Goal: Task Accomplishment & Management: Manage account settings

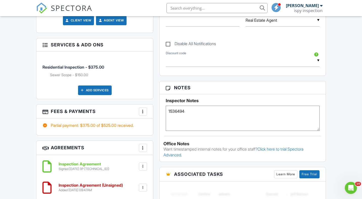
click at [43, 8] on img at bounding box center [41, 8] width 11 height 11
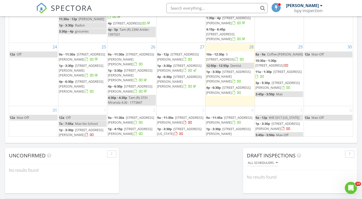
scroll to position [327, 0]
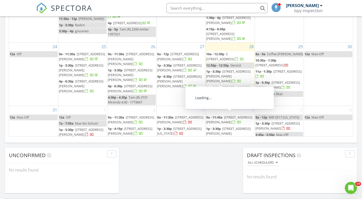
click at [233, 127] on span "3324 Jonquil Ln , Gillette 82718" at bounding box center [228, 134] width 44 height 14
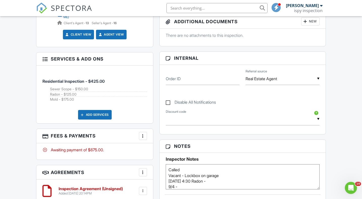
scroll to position [275, 0]
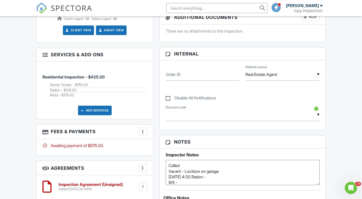
click at [209, 178] on textarea "Called Vacant - Lockbox on garage 9/2 @ 4:30 Radon - 9/4 -" at bounding box center [243, 172] width 154 height 25
drag, startPoint x: 168, startPoint y: 172, endPoint x: 164, endPoint y: 155, distance: 17.4
click at [164, 155] on div "Inspector Notes Called Vacant - Lockbox on garage 9/2 @ 4:30 Radon - 9/4 -" at bounding box center [243, 167] width 166 height 37
click at [213, 171] on textarea "Called Vacant - Lockbox on garage 9/2 @ 4:30 Radon - 9/4 -" at bounding box center [243, 172] width 154 height 25
drag, startPoint x: 245, startPoint y: 173, endPoint x: 208, endPoint y: 172, distance: 37.4
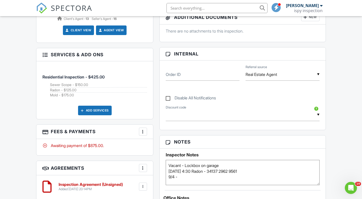
click at [208, 172] on textarea "Called Vacant - Lockbox on garage 9/2 @ 4:30 Radon - 9/4 -" at bounding box center [243, 172] width 154 height 25
click at [184, 178] on textarea "Called Vacant - Lockbox on garage 9/2 @ 4:30 Radon - 9/4 -" at bounding box center [243, 172] width 154 height 25
type textarea "Vacant - Lockbox on garage 9/2 @ 4:30 Radon - 34137 2962 9561 9/4 - 38767 1677 …"
click at [179, 75] on label "Order ID" at bounding box center [173, 75] width 15 height 6
click at [179, 75] on input "Order ID" at bounding box center [203, 75] width 74 height 12
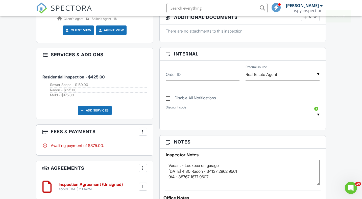
click at [41, 7] on img at bounding box center [41, 8] width 11 height 11
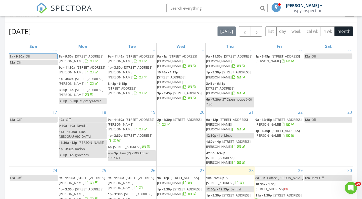
scroll to position [107, 0]
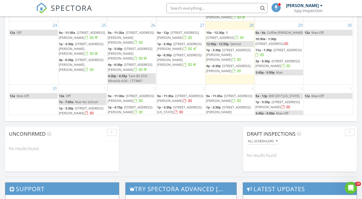
scroll to position [362, 0]
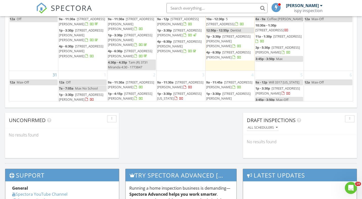
click at [136, 102] on link "4p - 4:05p Tam (R) 3324 Jonquil" at bounding box center [132, 107] width 48 height 11
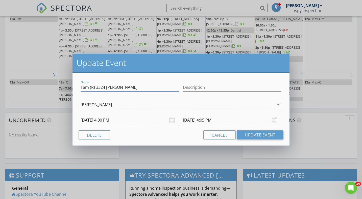
click at [129, 89] on input "Tam (R) 3324 Jonquil" at bounding box center [130, 87] width 99 height 8
paste input "34137 2962 9561"
type input "Tam (R) 3324 Jonquil - 34137 2962 9561"
click at [249, 133] on button "Update Event" at bounding box center [260, 135] width 47 height 9
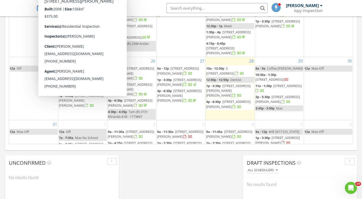
scroll to position [107, 0]
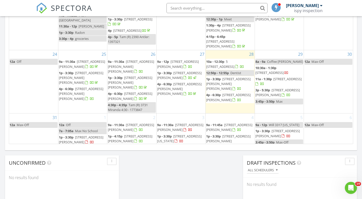
click at [192, 134] on span "[STREET_ADDRESS][US_STATE]" at bounding box center [179, 138] width 44 height 9
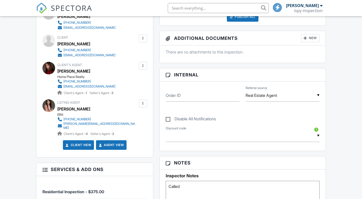
scroll to position [211, 0]
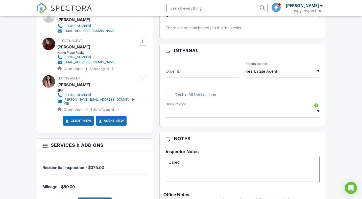
drag, startPoint x: 186, startPoint y: 166, endPoint x: 142, endPoint y: 158, distance: 44.1
click at [142, 158] on div "All emails and texts are disabled for this inspection! All emails and texts hav…" at bounding box center [181, 171] width 296 height 468
type textarea "59361 6085 4014"
click at [177, 68] on div "Order ID" at bounding box center [203, 71] width 80 height 12
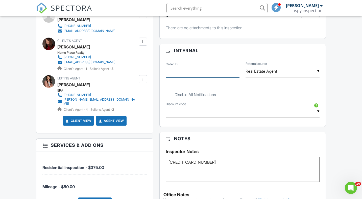
click at [194, 70] on input "Order ID" at bounding box center [203, 71] width 74 height 12
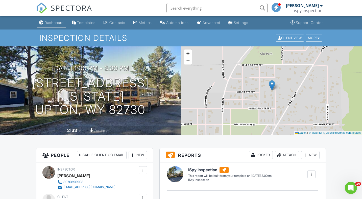
click at [55, 21] on div "Dashboard" at bounding box center [53, 22] width 19 height 4
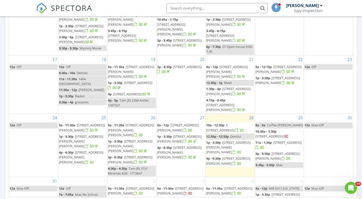
scroll to position [107, 0]
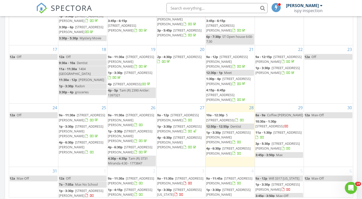
click at [180, 176] on span "[STREET_ADDRESS][PERSON_NAME]" at bounding box center [180, 180] width 46 height 9
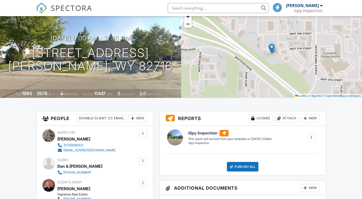
scroll to position [271, 0]
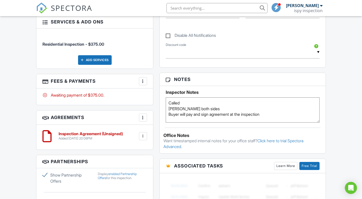
drag, startPoint x: 169, startPoint y: 109, endPoint x: 168, endPoint y: 104, distance: 5.7
click at [168, 104] on textarea "Called Steve both sides Buyer will pay and sign agreement at the inspection" at bounding box center [243, 110] width 154 height 25
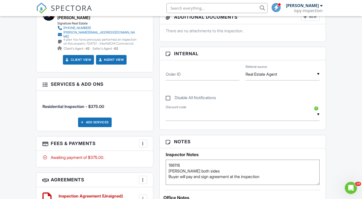
type textarea "186116 Steve both sides Buyer will pay and sign agreement at the inspection"
click at [185, 69] on input "Order ID" at bounding box center [203, 74] width 74 height 12
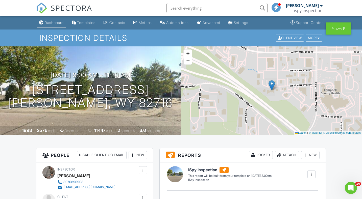
click at [53, 23] on div "Dashboard" at bounding box center [53, 22] width 19 height 4
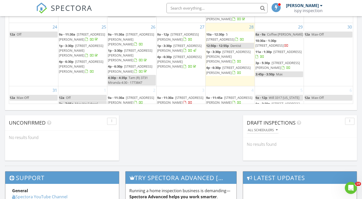
scroll to position [107, 0]
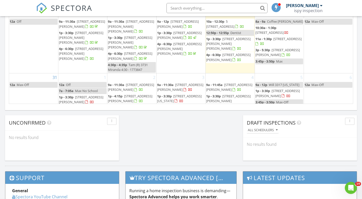
click at [274, 89] on span "1504 Denver Ave, Gillette 82716" at bounding box center [278, 93] width 44 height 9
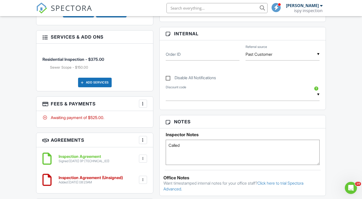
drag, startPoint x: 186, startPoint y: 151, endPoint x: 163, endPoint y: 141, distance: 25.0
click at [163, 141] on div "Inspector Notes Called" at bounding box center [243, 147] width 166 height 37
type textarea "28369 2876 2267"
click at [207, 53] on input "Order ID" at bounding box center [203, 54] width 74 height 12
click at [45, 7] on img at bounding box center [41, 8] width 11 height 11
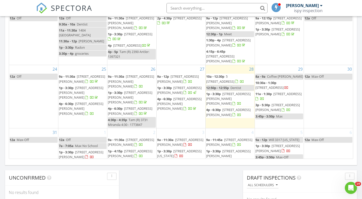
scroll to position [316, 0]
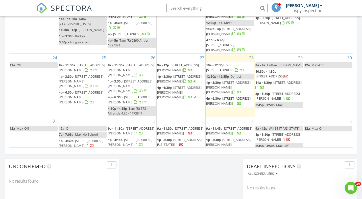
click at [236, 126] on span "8100 Ptarmigan Ave, Gillette 82718" at bounding box center [229, 130] width 46 height 9
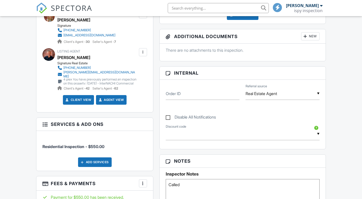
scroll to position [212, 0]
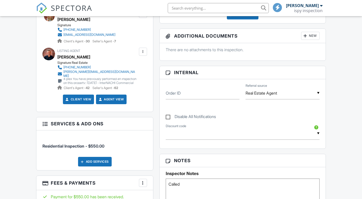
drag, startPoint x: 191, startPoint y: 183, endPoint x: 135, endPoint y: 183, distance: 55.9
click at [135, 183] on div "All emails and texts are disabled for this inspection! All emails and texts hav…" at bounding box center [181, 170] width 296 height 467
type textarea "Pick up key at Signature"
click at [191, 94] on input "Order ID" at bounding box center [203, 93] width 74 height 12
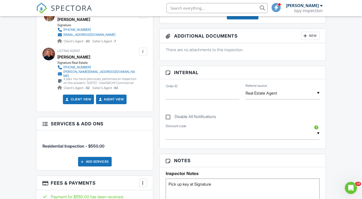
click at [42, 5] on img at bounding box center [41, 8] width 11 height 11
